Goal: Task Accomplishment & Management: Complete application form

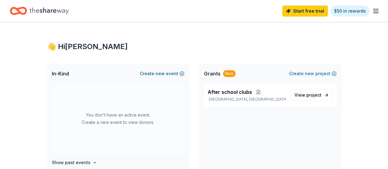
click at [174, 73] on button "Create new event" at bounding box center [162, 73] width 44 height 7
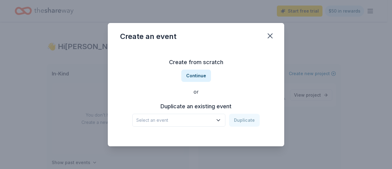
click at [217, 120] on icon "button" at bounding box center [218, 120] width 6 height 6
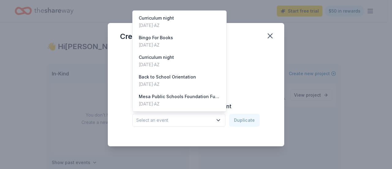
click at [263, 74] on div "Create from scratch Continue or Duplicate an existing event Select an event Dup…" at bounding box center [196, 91] width 152 height 89
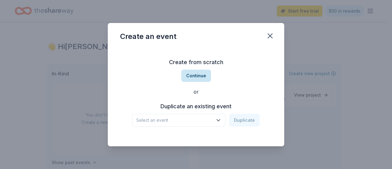
click at [200, 78] on button "Continue" at bounding box center [196, 76] width 30 height 12
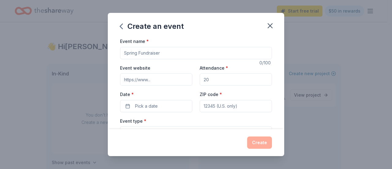
click at [134, 52] on input "Event name *" at bounding box center [196, 53] width 152 height 12
type input "f"
type input "Family Math Night"
click at [237, 74] on input "Attendance *" at bounding box center [236, 79] width 72 height 12
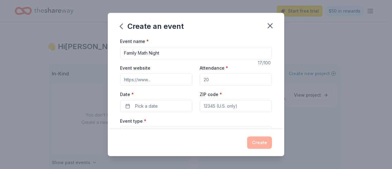
type input "100"
drag, startPoint x: 210, startPoint y: 80, endPoint x: 189, endPoint y: 80, distance: 21.1
click at [189, 80] on div "Event website Attendance * 100 Date * Pick a date ZIP code *" at bounding box center [196, 88] width 152 height 48
click at [166, 104] on button "Pick a date" at bounding box center [156, 106] width 72 height 12
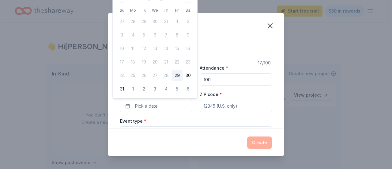
drag, startPoint x: 194, startPoint y: 53, endPoint x: 195, endPoint y: 64, distance: 11.1
click at [194, 64] on div "August 2025 Su Mo Tu We Th Fr Sa 27 28 29 30 31 1 2 3 4 5 6 7 8 9 10 11 12 13 1…" at bounding box center [155, 44] width 85 height 108
click at [220, 40] on div "Event name * Family Math Night" at bounding box center [196, 48] width 152 height 22
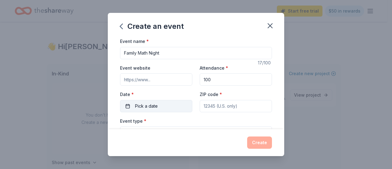
click at [132, 103] on button "Pick a date" at bounding box center [156, 106] width 72 height 12
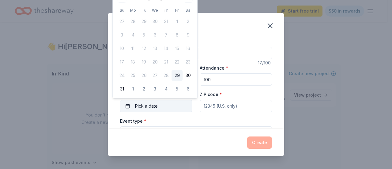
click at [158, 108] on button "Pick a date" at bounding box center [156, 106] width 72 height 12
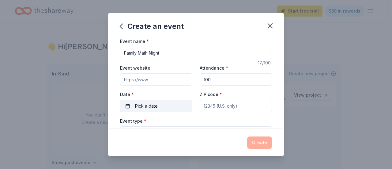
click at [158, 108] on button "Pick a date" at bounding box center [156, 106] width 72 height 12
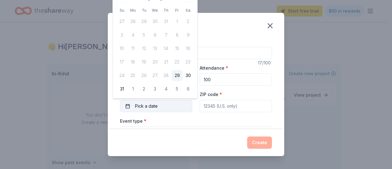
click at [158, 108] on button "Pick a date" at bounding box center [156, 106] width 72 height 12
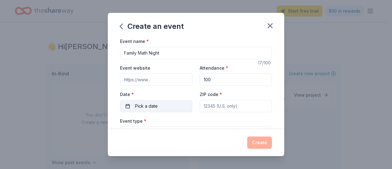
click at [152, 101] on button "Pick a date" at bounding box center [156, 106] width 72 height 12
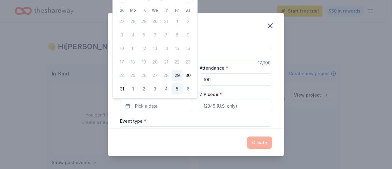
click at [180, 87] on button "5" at bounding box center [177, 88] width 11 height 11
click at [152, 108] on button "09/05/2025" at bounding box center [156, 106] width 72 height 12
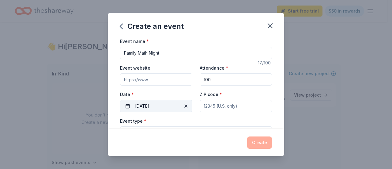
click at [152, 108] on button "09/05/2025" at bounding box center [156, 106] width 72 height 12
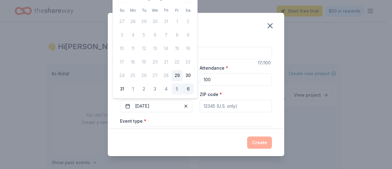
click at [193, 86] on button "6" at bounding box center [188, 88] width 11 height 11
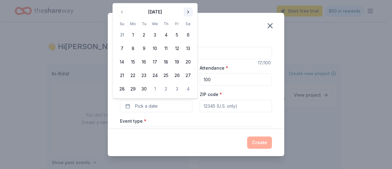
click at [188, 11] on button "Go to next month" at bounding box center [188, 12] width 9 height 9
click at [188, 10] on button "Go to next month" at bounding box center [188, 12] width 9 height 9
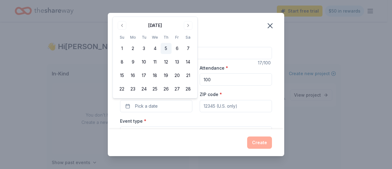
click at [165, 51] on button "5" at bounding box center [166, 48] width 11 height 11
click at [260, 104] on input "ZIP code *" at bounding box center [236, 106] width 72 height 12
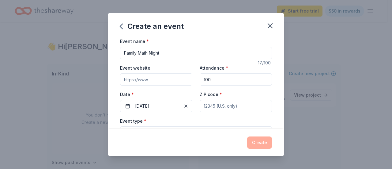
type input "85203"
type input "630 N Hunt Dr."
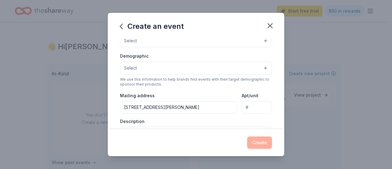
scroll to position [61, 0]
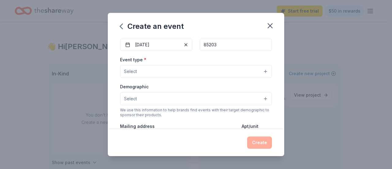
click at [182, 70] on button "Select" at bounding box center [196, 71] width 152 height 13
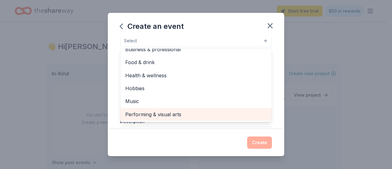
scroll to position [0, 0]
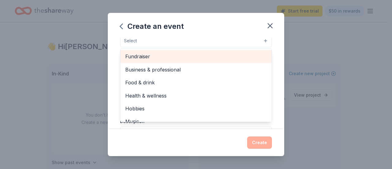
click at [178, 53] on span "Fundraiser" at bounding box center [196, 56] width 142 height 8
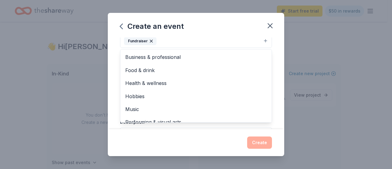
click at [272, 104] on div "Event name * Family Math Night 17 /100 Event website Attendance * 100 Date * 02…" at bounding box center [196, 83] width 176 height 92
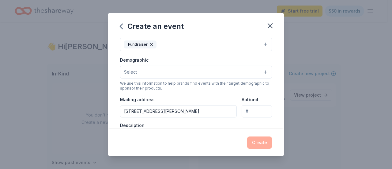
click at [163, 71] on button "Select" at bounding box center [196, 72] width 152 height 13
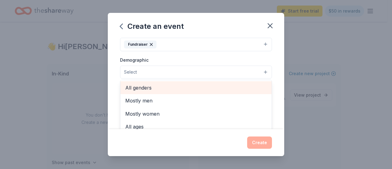
click at [158, 84] on span "All genders" at bounding box center [196, 88] width 142 height 8
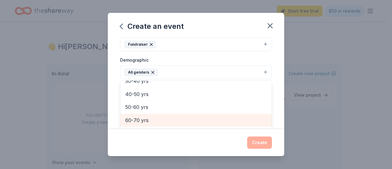
scroll to position [24, 0]
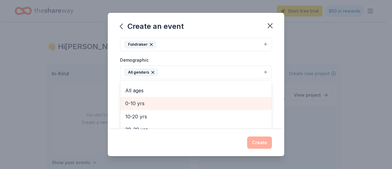
click at [150, 102] on span "0-10 yrs" at bounding box center [196, 103] width 142 height 8
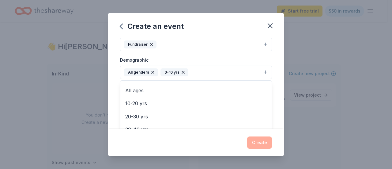
click at [276, 85] on div "Event name * Family Math Night 17 /100 Event website Attendance * 100 Date * 02…" at bounding box center [196, 83] width 176 height 92
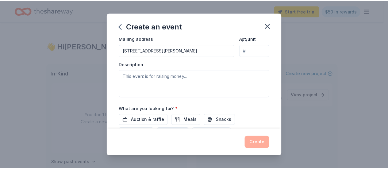
scroll to position [200, 0]
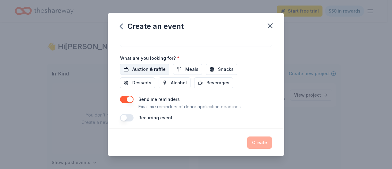
click at [155, 66] on span "Auction & raffle" at bounding box center [148, 69] width 33 height 7
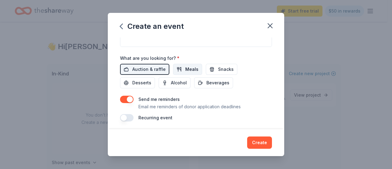
click at [193, 66] on span "Meals" at bounding box center [191, 69] width 13 height 7
click at [218, 66] on span "Snacks" at bounding box center [226, 69] width 16 height 7
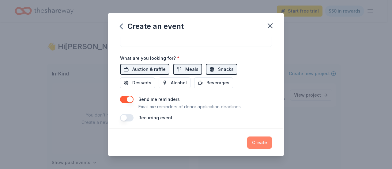
click at [257, 142] on button "Create" at bounding box center [259, 142] width 25 height 12
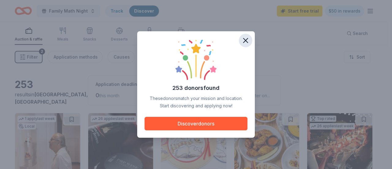
click at [250, 44] on icon "button" at bounding box center [245, 40] width 9 height 9
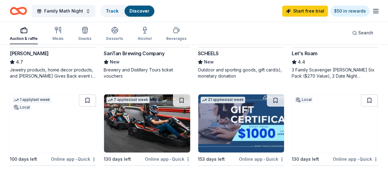
scroll to position [398, 0]
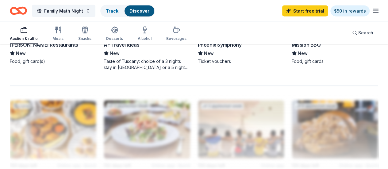
scroll to position [643, 0]
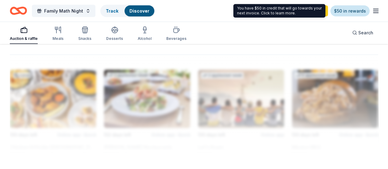
click at [338, 9] on link "$50 in rewards" at bounding box center [349, 11] width 39 height 11
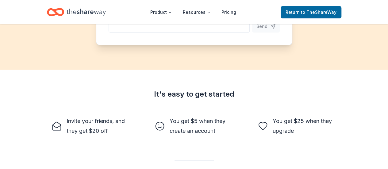
scroll to position [62, 0]
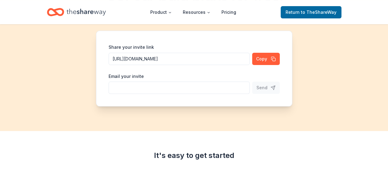
click at [205, 65] on input "Share your invite link" at bounding box center [178, 59] width 141 height 12
type input "m"
click at [267, 92] on button "Send" at bounding box center [266, 87] width 28 height 12
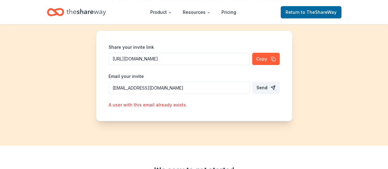
drag, startPoint x: 157, startPoint y: 88, endPoint x: 78, endPoint y: 80, distance: 79.1
click at [78, 81] on div "Get our paid plans for free! Get $ 5 when a friend signs up, $ 25 when they bec…" at bounding box center [194, 54] width 388 height 184
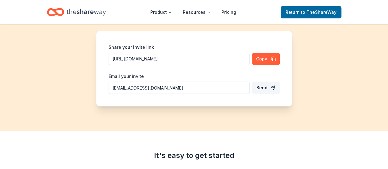
type input "jicota@mpsaz.org"
click at [274, 87] on button "Send" at bounding box center [266, 87] width 28 height 12
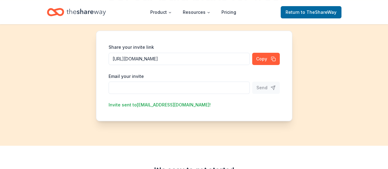
scroll to position [0, 0]
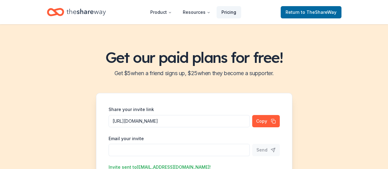
click at [232, 15] on link "Pricing" at bounding box center [228, 12] width 25 height 12
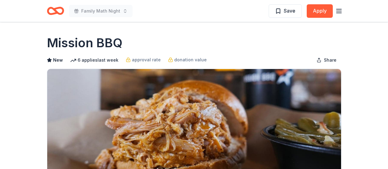
scroll to position [153, 0]
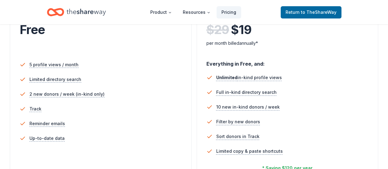
scroll to position [245, 0]
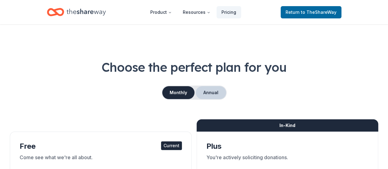
click at [212, 97] on button "Annual" at bounding box center [210, 92] width 30 height 13
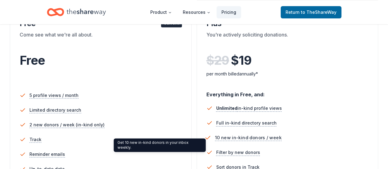
scroll to position [214, 0]
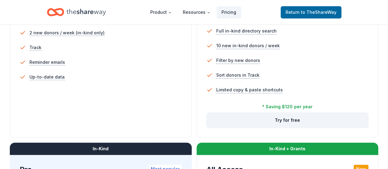
click at [207, 127] on button "Try for free" at bounding box center [287, 120] width 161 height 15
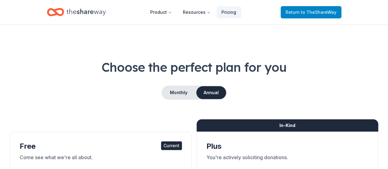
click at [307, 12] on span "to TheShareWay" at bounding box center [319, 11] width 36 height 5
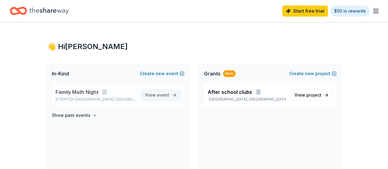
click at [157, 97] on span "View event" at bounding box center [157, 94] width 24 height 7
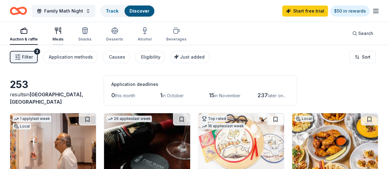
click at [61, 32] on icon "button" at bounding box center [60, 31] width 2 height 6
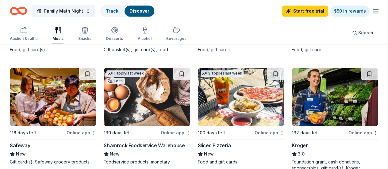
scroll to position [337, 0]
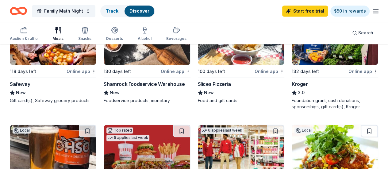
click at [348, 75] on div "Online app" at bounding box center [363, 71] width 30 height 8
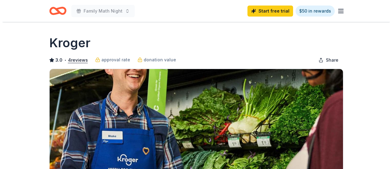
scroll to position [123, 0]
